Goal: Task Accomplishment & Management: Use online tool/utility

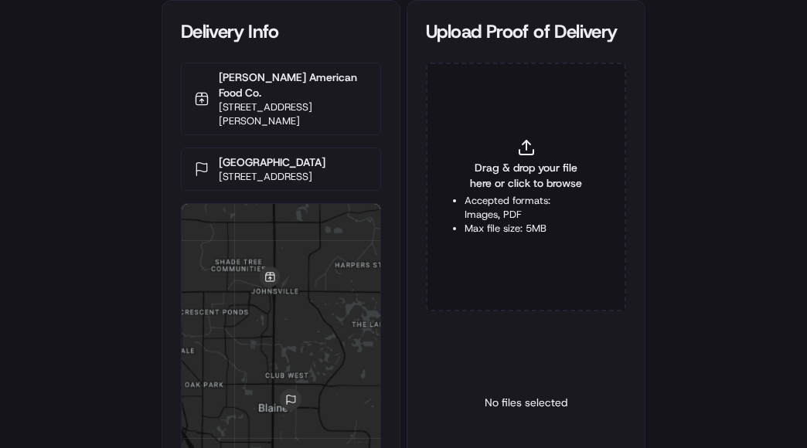
drag, startPoint x: 469, startPoint y: 380, endPoint x: 467, endPoint y: 320, distance: 59.6
click at [469, 380] on div "No files selected" at bounding box center [526, 403] width 200 height 158
click at [476, 214] on li "Accepted formats: Images, PDF" at bounding box center [526, 208] width 123 height 28
type input "C:\fakepath\2826682 POP.jpg"
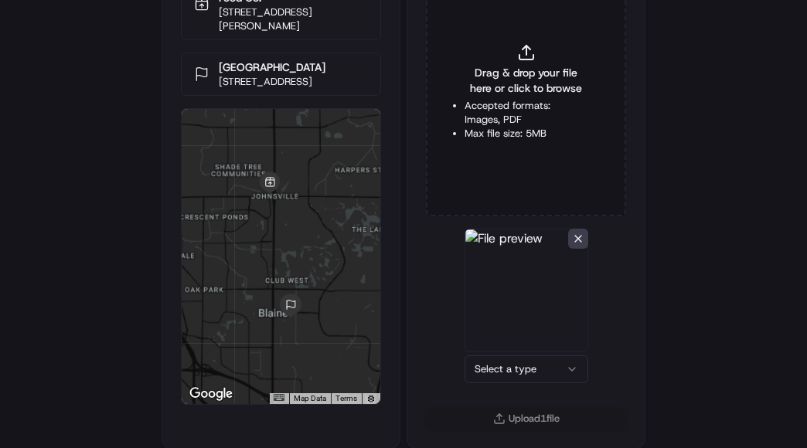
scroll to position [96, 0]
click at [523, 353] on html "Delivery Info [PERSON_NAME] American Food Co. [STREET_ADDRESS][PERSON_NAME] [GE…" at bounding box center [403, 128] width 807 height 448
click at [555, 419] on button "Upload 1 file" at bounding box center [526, 418] width 200 height 22
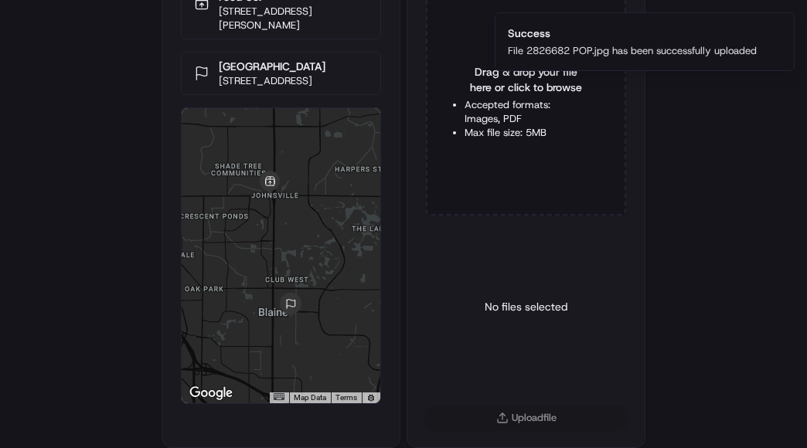
click at [513, 111] on li "Accepted formats: Images, PDF" at bounding box center [526, 112] width 123 height 28
type input "C:\fakepath\2826682 POD.jpg"
click at [513, 353] on html "Delivery Info [PERSON_NAME] American Food Co. [STREET_ADDRESS][PERSON_NAME] [GE…" at bounding box center [403, 128] width 807 height 448
click at [528, 422] on button "Upload 1 file" at bounding box center [526, 418] width 200 height 22
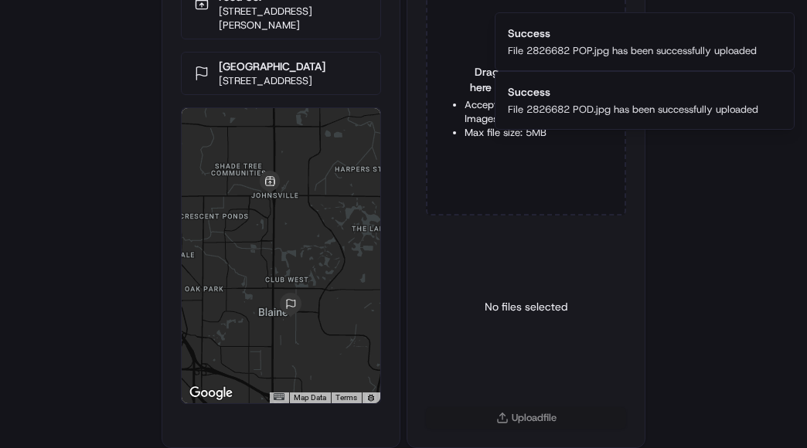
drag, startPoint x: 473, startPoint y: 290, endPoint x: 421, endPoint y: 141, distance: 158.0
click at [473, 290] on div "No files selected" at bounding box center [526, 307] width 200 height 158
